Goal: Task Accomplishment & Management: Complete application form

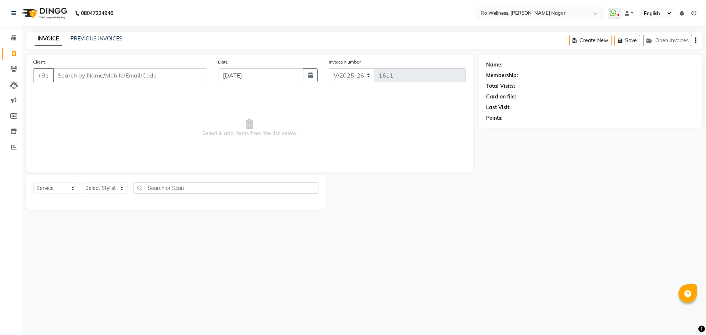
select select "4509"
select select "service"
click at [104, 75] on input "Client" at bounding box center [130, 75] width 154 height 14
type input "9632203333"
click at [188, 74] on span "Add Client" at bounding box center [188, 75] width 29 height 7
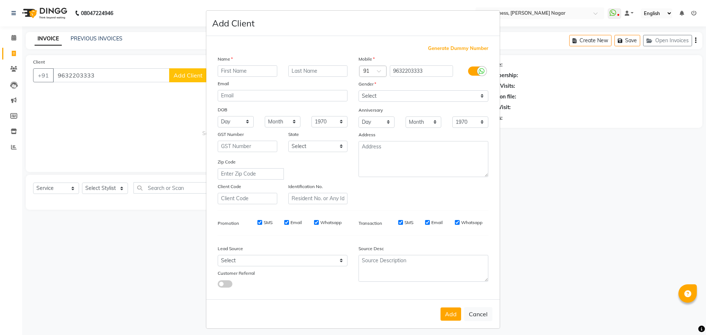
click at [229, 68] on input "text" at bounding box center [248, 70] width 60 height 11
type input "dushanth"
drag, startPoint x: 394, startPoint y: 92, endPoint x: 374, endPoint y: 120, distance: 34.3
click at [374, 120] on div "Mobile Country Code × 91 9632203333 Gender Select [DEMOGRAPHIC_DATA] [DEMOGRAPH…" at bounding box center [423, 129] width 141 height 149
select select "[DEMOGRAPHIC_DATA]"
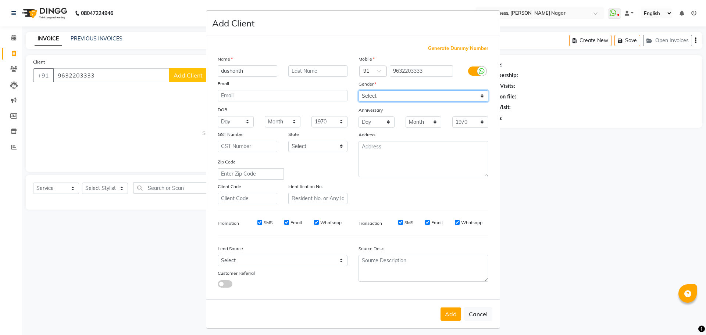
click at [359, 90] on select "Select [DEMOGRAPHIC_DATA] [DEMOGRAPHIC_DATA] Other Prefer Not To Say" at bounding box center [424, 95] width 130 height 11
click at [445, 317] on button "Add" at bounding box center [451, 314] width 21 height 13
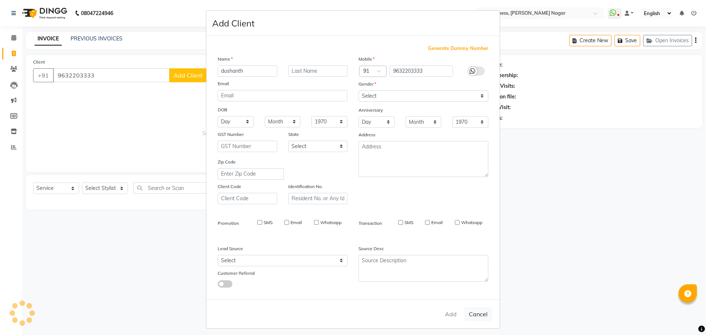
type input "96******33"
select select
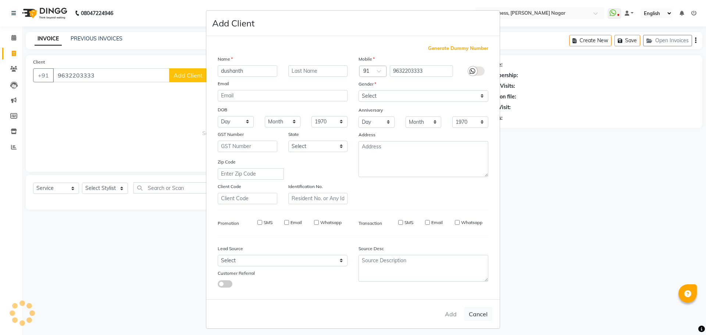
select select
checkbox input "false"
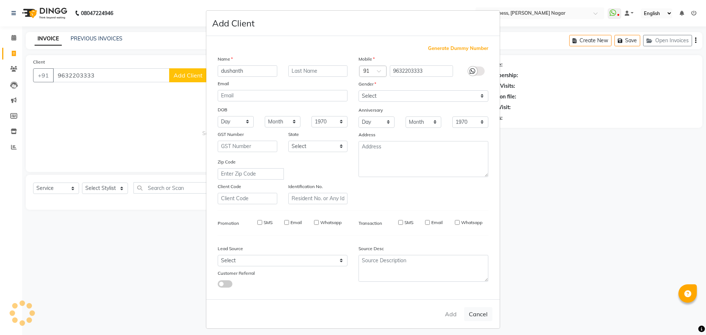
checkbox input "false"
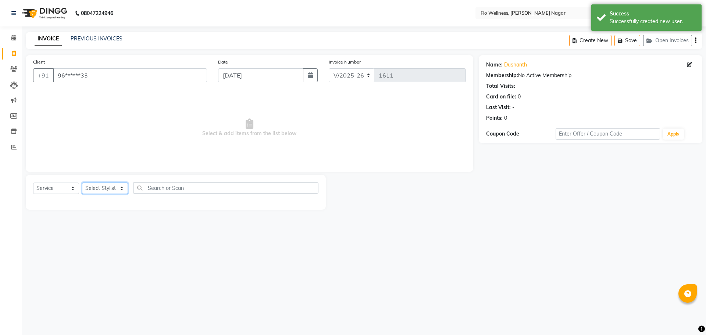
click at [106, 186] on select "Select Stylist [PERSON_NAME] Mani R [PERSON_NAME] Nivedini [PERSON_NAME]" at bounding box center [105, 188] width 46 height 11
select select "89638"
click at [82, 183] on select "Select Stylist [PERSON_NAME] Mani R [PERSON_NAME] Nivedini [PERSON_NAME]" at bounding box center [105, 188] width 46 height 11
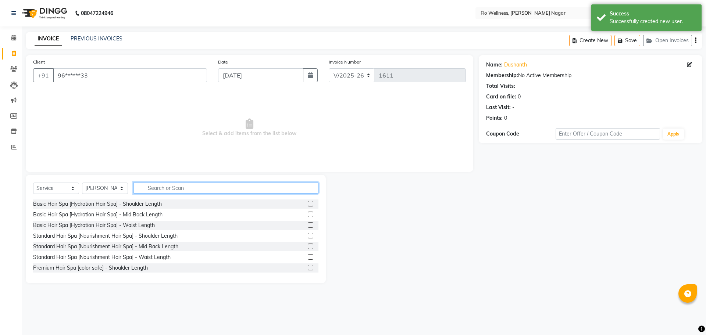
click at [167, 184] on input "text" at bounding box center [225, 187] width 185 height 11
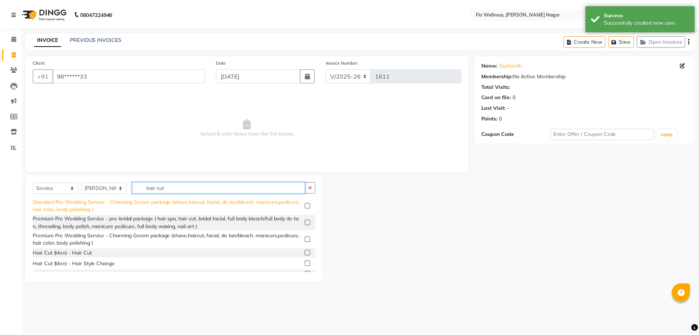
scroll to position [71, 0]
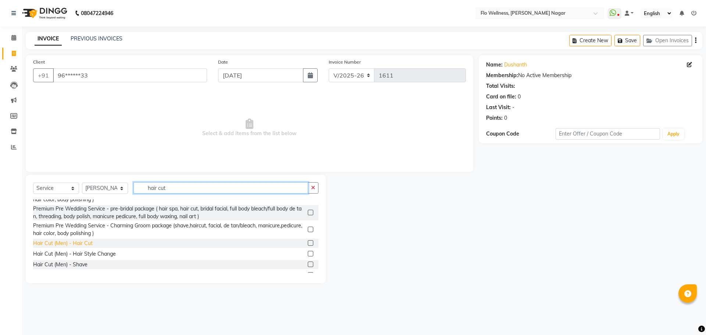
type input "hair cut"
click at [83, 241] on div "Hair Cut (Men) - Hair Cut" at bounding box center [63, 244] width 60 height 8
checkbox input "false"
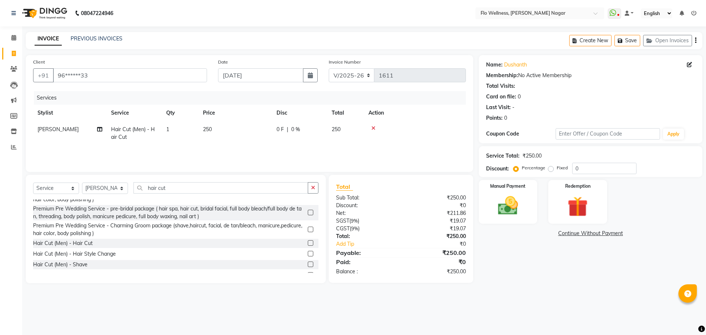
click at [170, 129] on td "1" at bounding box center [180, 133] width 37 height 24
select select "89638"
click at [218, 128] on input "1" at bounding box center [215, 131] width 28 height 11
type input "2"
click at [391, 122] on tr "[PERSON_NAME] Hair Cut (Men) - Hair Cut 2 250 0 F | 0 % 500" at bounding box center [249, 133] width 433 height 24
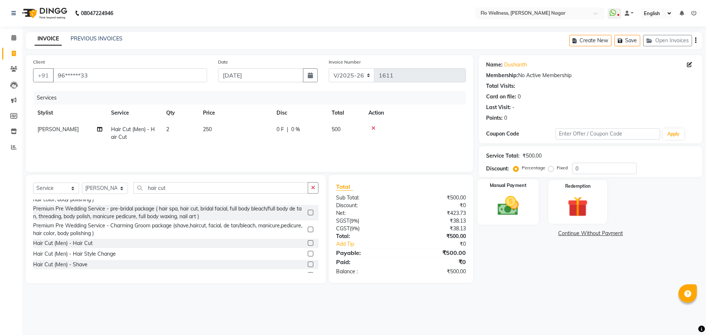
click at [511, 210] on img at bounding box center [508, 206] width 34 height 24
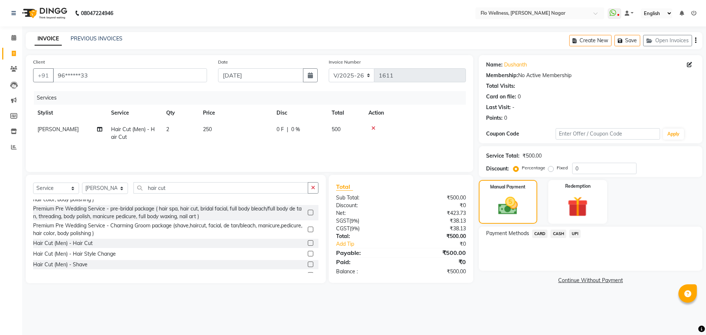
drag, startPoint x: 558, startPoint y: 230, endPoint x: 559, endPoint y: 235, distance: 5.3
click at [559, 235] on span "CASH" at bounding box center [559, 234] width 16 height 8
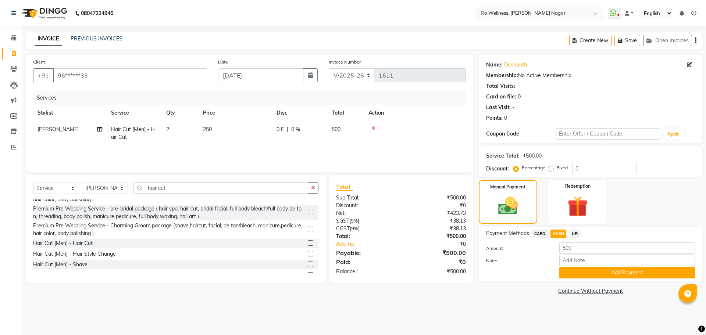
click at [559, 235] on span "CASH" at bounding box center [559, 234] width 16 height 8
drag, startPoint x: 581, startPoint y: 273, endPoint x: 629, endPoint y: 275, distance: 48.2
click at [629, 275] on button "Add Payment" at bounding box center [627, 272] width 136 height 11
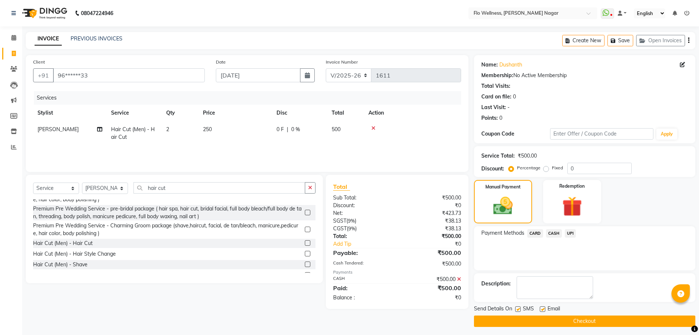
click at [629, 275] on div "Description:" at bounding box center [584, 288] width 221 height 29
click at [617, 320] on button "Checkout" at bounding box center [584, 321] width 221 height 11
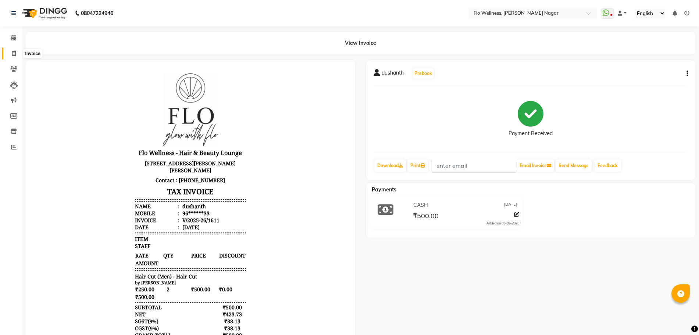
click at [15, 50] on span at bounding box center [13, 54] width 13 height 8
select select "service"
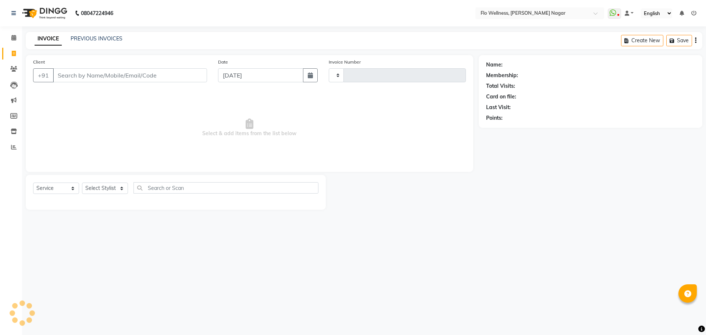
type input "1612"
select select "4509"
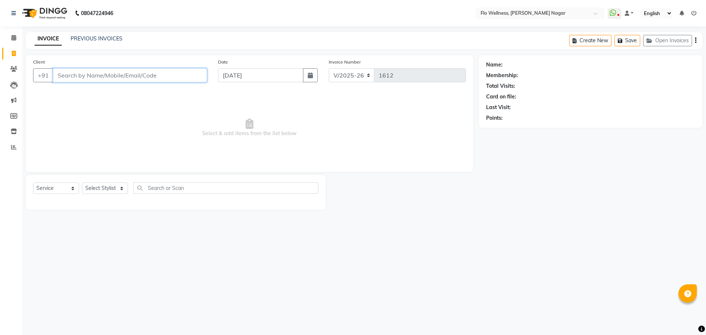
click at [159, 71] on input "Client" at bounding box center [130, 75] width 154 height 14
type input "9964925125"
click at [194, 73] on span "Add Client" at bounding box center [188, 75] width 29 height 7
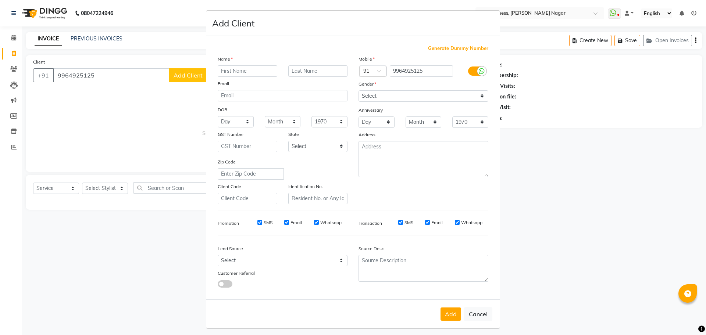
click at [224, 65] on input "text" at bounding box center [248, 70] width 60 height 11
click at [227, 70] on input "text" at bounding box center [248, 70] width 60 height 11
type input "[PERSON_NAME]"
click at [385, 96] on select "Select [DEMOGRAPHIC_DATA] [DEMOGRAPHIC_DATA] Other Prefer Not To Say" at bounding box center [424, 95] width 130 height 11
select select "[DEMOGRAPHIC_DATA]"
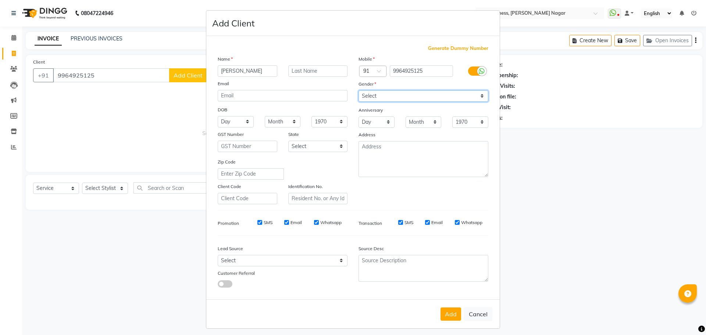
click at [359, 90] on select "Select [DEMOGRAPHIC_DATA] [DEMOGRAPHIC_DATA] Other Prefer Not To Say" at bounding box center [424, 95] width 130 height 11
click at [450, 308] on button "Add" at bounding box center [451, 314] width 21 height 13
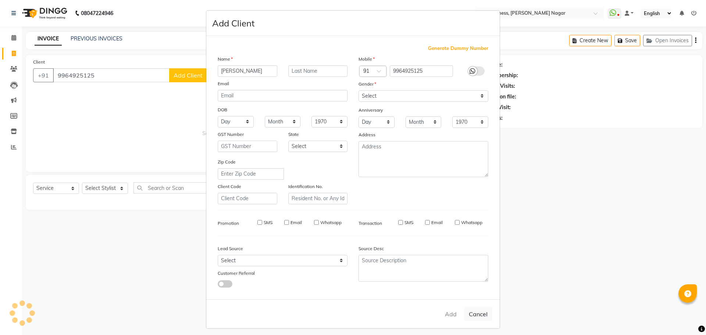
type input "99******25"
select select
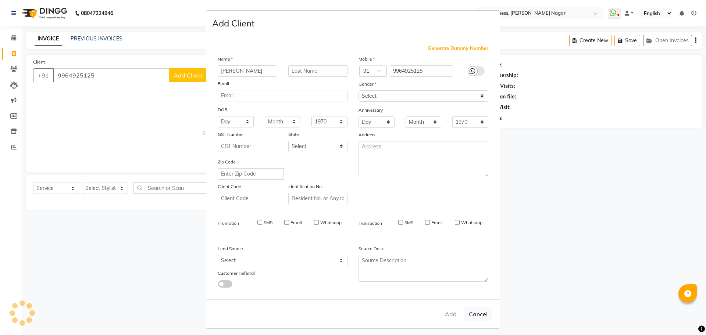
select select
checkbox input "false"
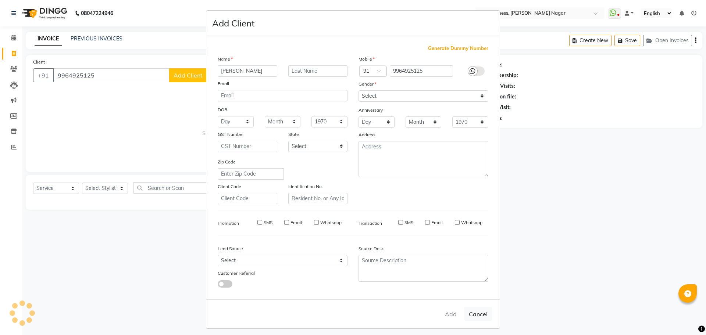
checkbox input "false"
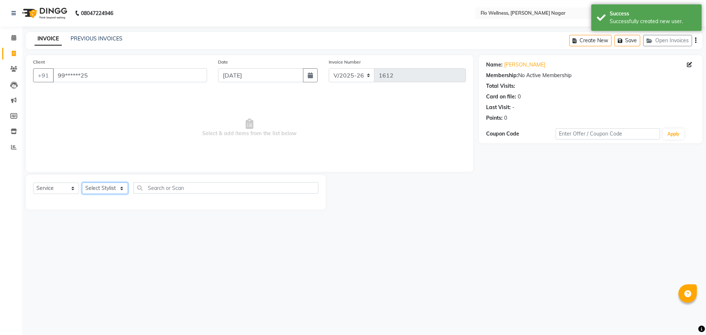
drag, startPoint x: 107, startPoint y: 186, endPoint x: 94, endPoint y: 220, distance: 36.1
click at [94, 220] on main "INVOICE PREVIOUS INVOICES Create New Save Open Invoices Client +91 99******25 D…" at bounding box center [364, 126] width 684 height 189
select select "89651"
click at [82, 183] on select "Select Stylist [PERSON_NAME] Mani R [PERSON_NAME] Nivedini [PERSON_NAME]" at bounding box center [105, 188] width 46 height 11
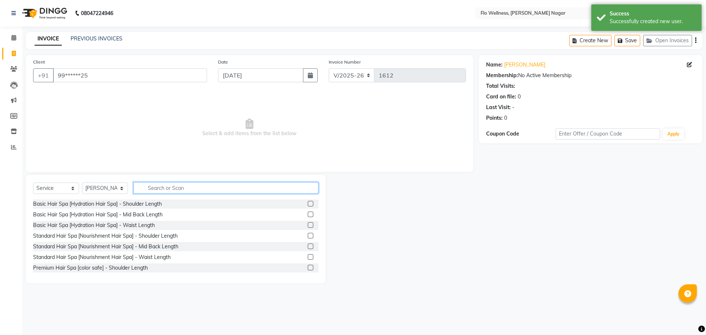
click at [199, 188] on input "text" at bounding box center [225, 187] width 185 height 11
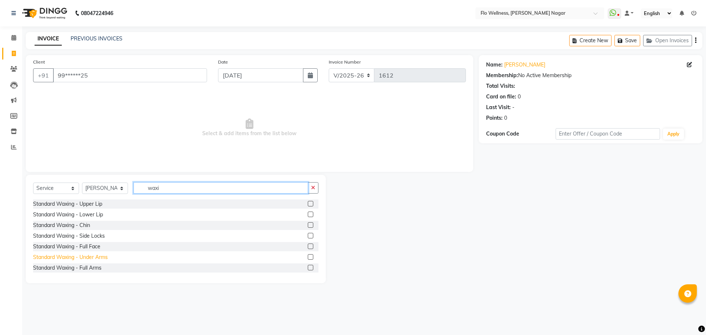
type input "waxi"
click at [92, 260] on div "Standard Waxing - Under Arms" at bounding box center [70, 258] width 75 height 8
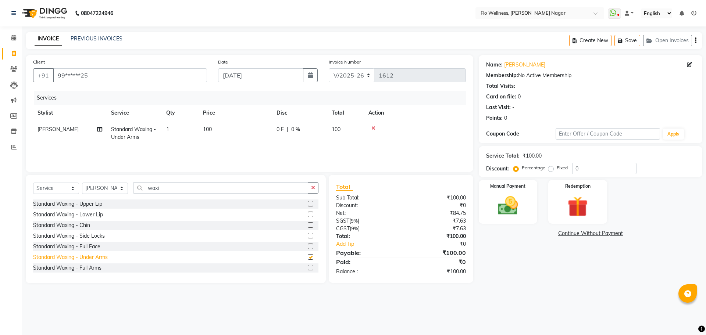
checkbox input "false"
click at [178, 188] on input "waxi" at bounding box center [220, 187] width 175 height 11
type input "w"
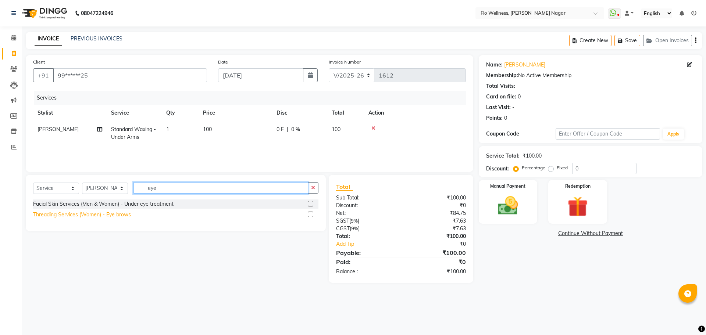
type input "eye"
click at [108, 212] on div "Threading Services (Women) - Eye brows" at bounding box center [82, 215] width 98 height 8
checkbox input "false"
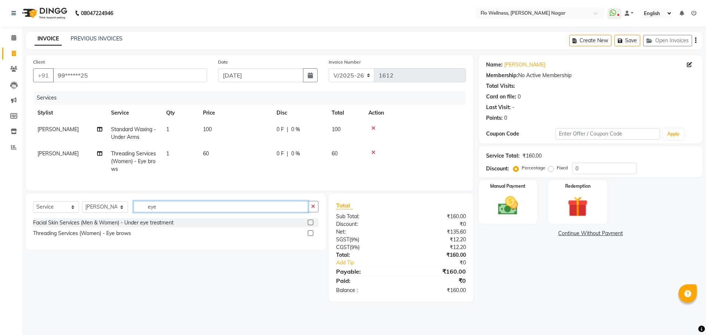
click at [176, 213] on input "eye" at bounding box center [220, 206] width 175 height 11
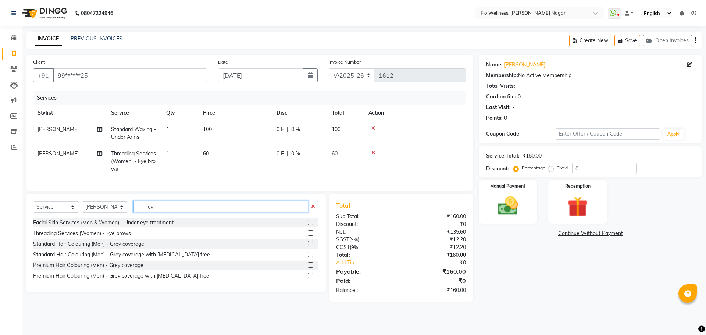
type input "e"
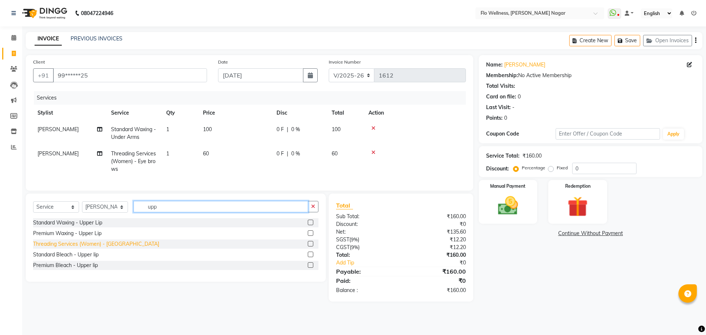
type input "upp"
click at [84, 248] on div "Threading Services (Women) - [GEOGRAPHIC_DATA]" at bounding box center [96, 245] width 126 height 8
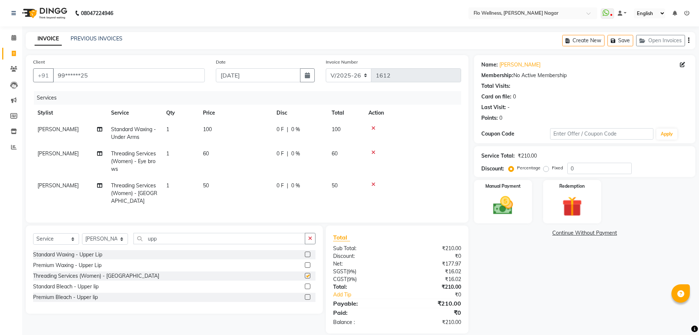
checkbox input "false"
click at [172, 245] on input "upp" at bounding box center [219, 238] width 172 height 11
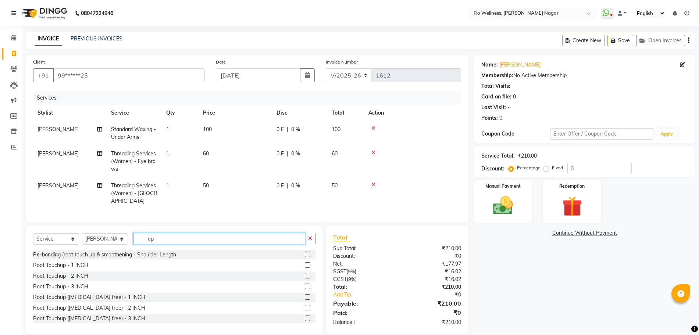
type input "u"
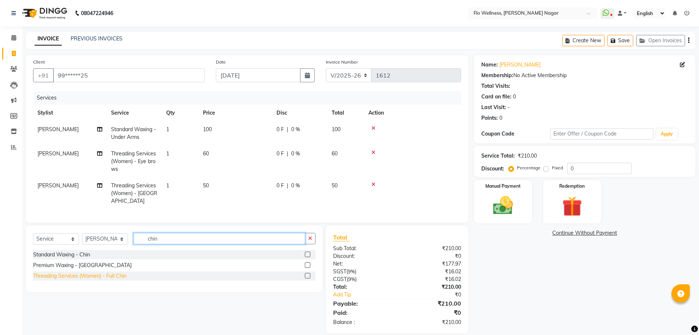
type input "chin"
click at [91, 280] on div "Threading Services (Women) - Full Chin" at bounding box center [79, 277] width 93 height 8
checkbox input "false"
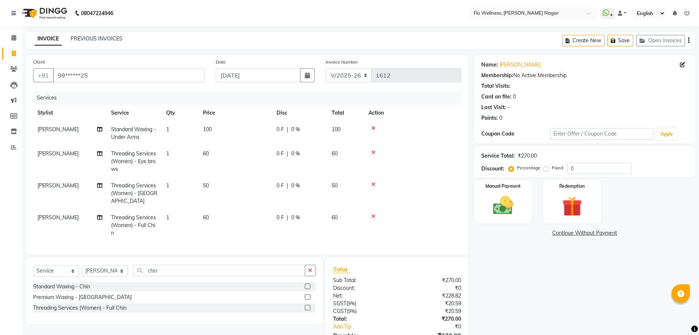
click at [217, 124] on td "100" at bounding box center [236, 133] width 74 height 24
select select "89651"
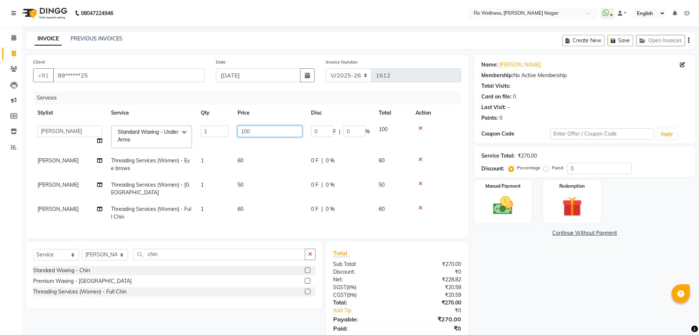
click at [253, 130] on input "100" at bounding box center [270, 131] width 65 height 11
type input "1"
type input "300"
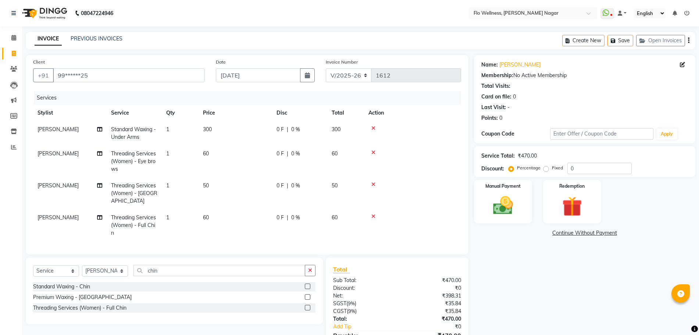
click at [390, 127] on tr "Mani R Standard Waxing - Under Arms 1 300 0 F | 0 % 300" at bounding box center [247, 133] width 428 height 24
click at [222, 213] on td "60" at bounding box center [236, 226] width 74 height 32
select select "89651"
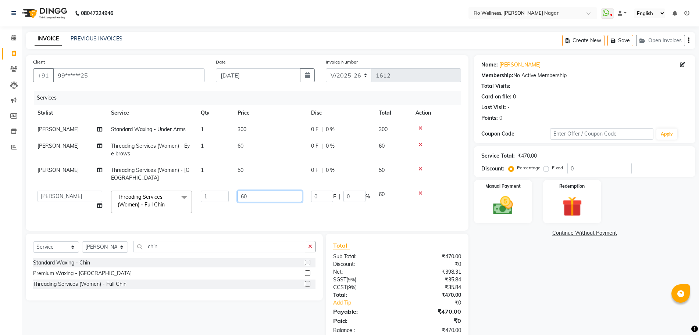
click at [264, 193] on input "60" at bounding box center [270, 196] width 65 height 11
type input "6"
type input "50"
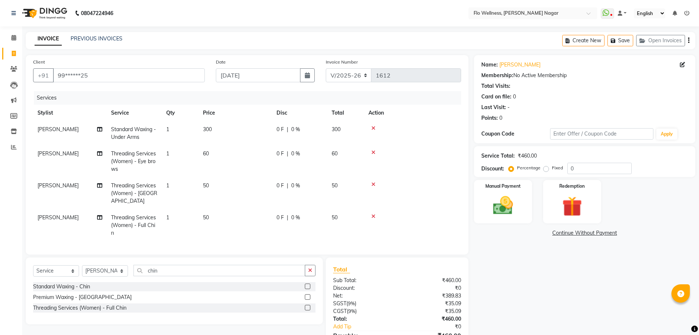
click at [383, 190] on tbody "Mani R Standard Waxing - Under Arms 1 300 0 F | 0 % 300 Mani R Threading Servic…" at bounding box center [247, 181] width 428 height 120
click at [497, 188] on label "Manual Payment" at bounding box center [503, 185] width 37 height 7
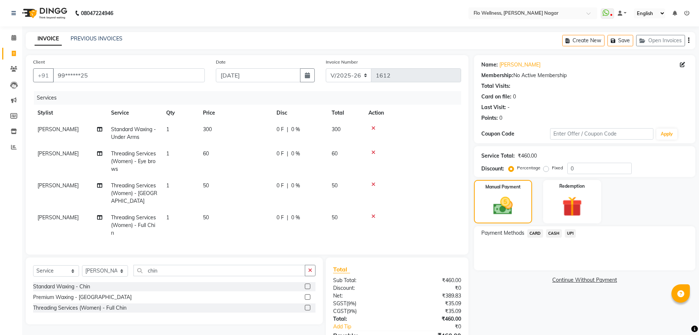
click at [566, 231] on span "UPI" at bounding box center [570, 233] width 11 height 8
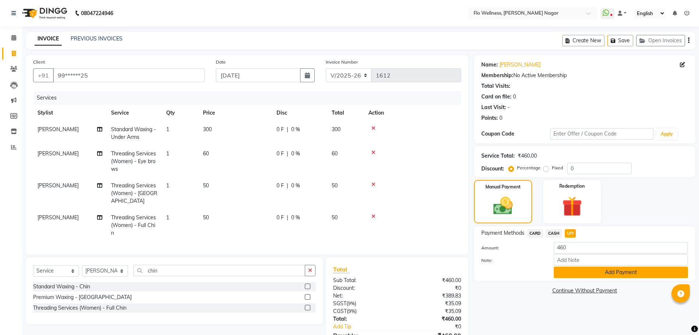
click at [596, 269] on button "Add Payment" at bounding box center [621, 272] width 134 height 11
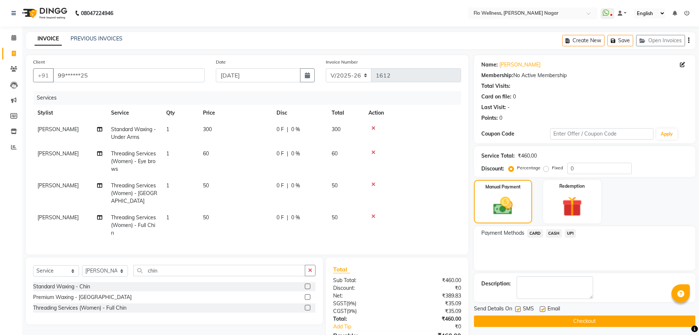
click at [604, 320] on button "Checkout" at bounding box center [584, 321] width 221 height 11
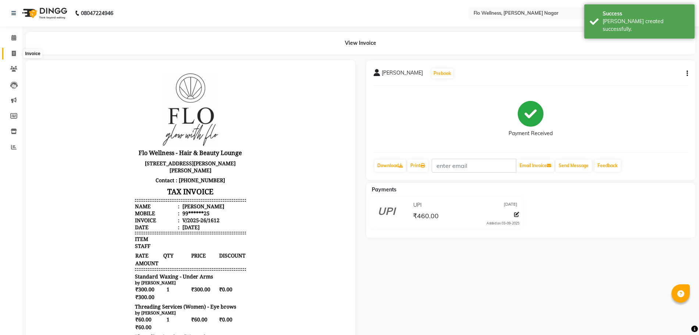
click at [10, 54] on span at bounding box center [13, 54] width 13 height 8
select select "service"
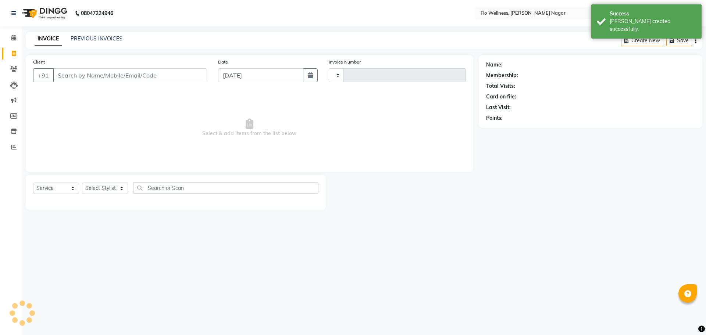
type input "1613"
select select "4509"
